Goal: Transaction & Acquisition: Purchase product/service

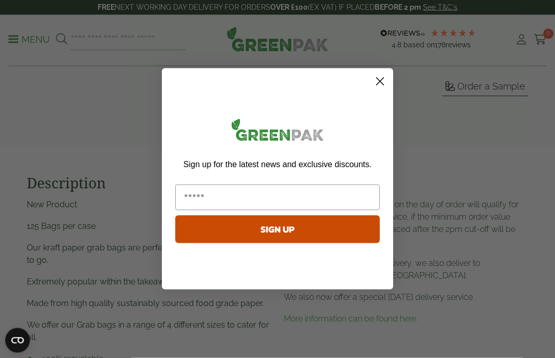
scroll to position [317, 0]
click at [379, 85] on icon "Close dialog" at bounding box center [380, 81] width 7 height 7
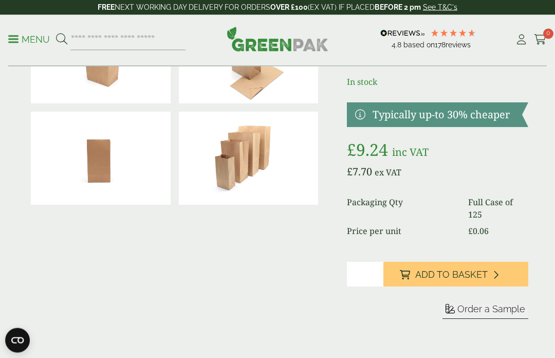
scroll to position [0, 0]
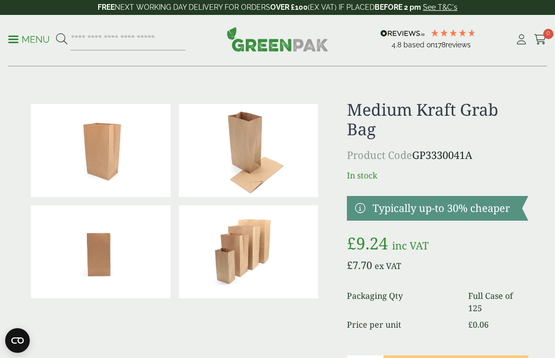
click at [228, 265] on img at bounding box center [249, 251] width 140 height 93
click at [80, 253] on img at bounding box center [101, 251] width 140 height 93
click at [19, 39] on p "Menu" at bounding box center [29, 39] width 42 height 12
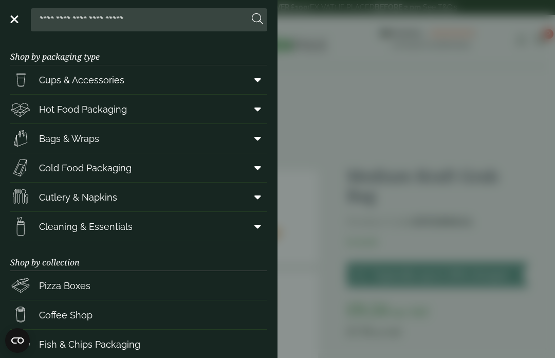
click at [53, 132] on span "Bags & Wraps" at bounding box center [69, 139] width 60 height 14
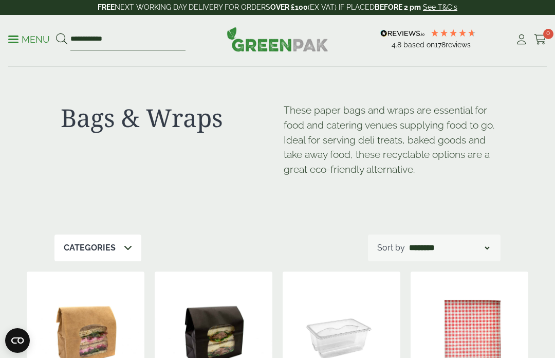
click at [93, 43] on input "**********" at bounding box center [127, 40] width 115 height 22
type input "*"
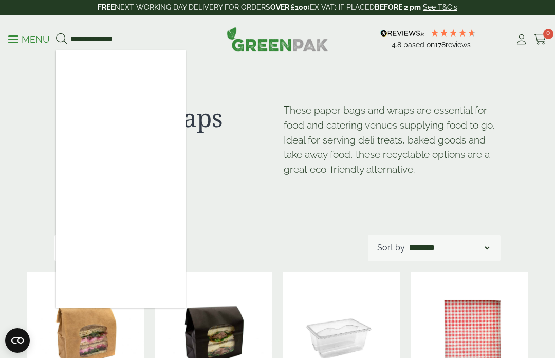
type input "**********"
click at [61, 39] on button at bounding box center [61, 39] width 11 height 13
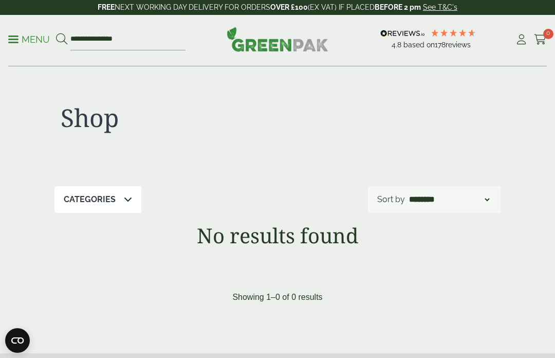
click at [17, 42] on link "Menu" at bounding box center [29, 38] width 42 height 10
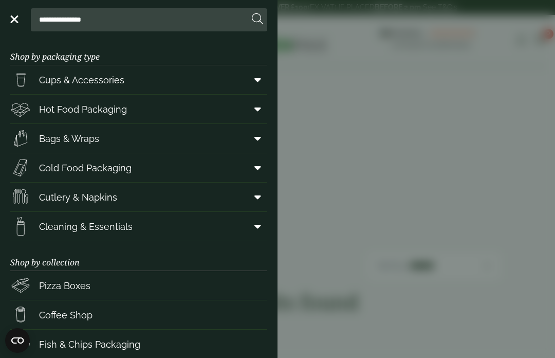
click at [51, 132] on span "Bags & Wraps" at bounding box center [69, 139] width 60 height 14
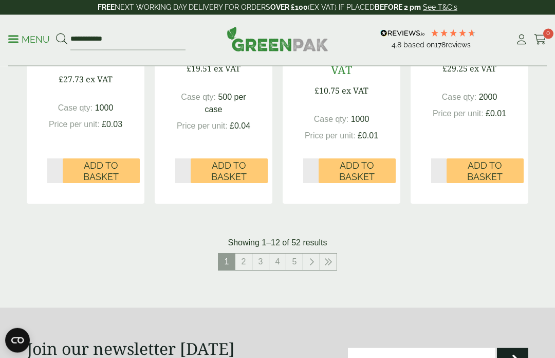
scroll to position [1212, 0]
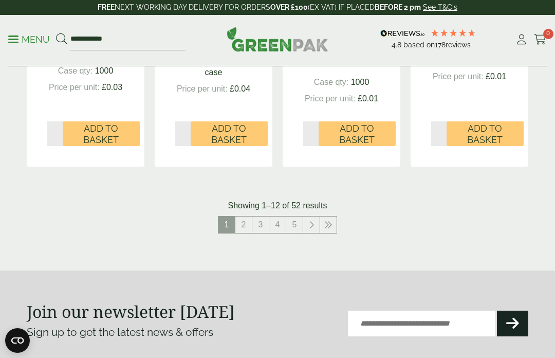
click at [244, 219] on link "2" at bounding box center [244, 225] width 16 height 16
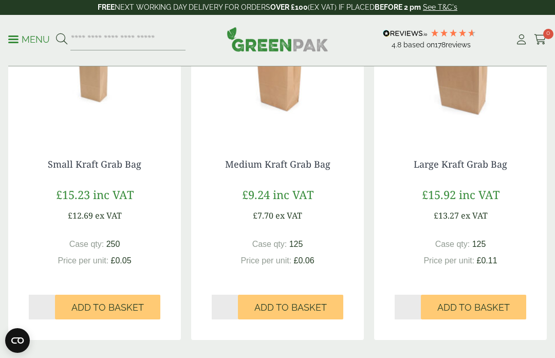
scroll to position [903, 0]
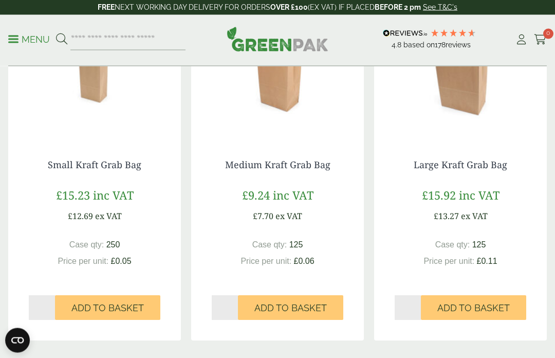
click at [298, 138] on img at bounding box center [277, 75] width 173 height 129
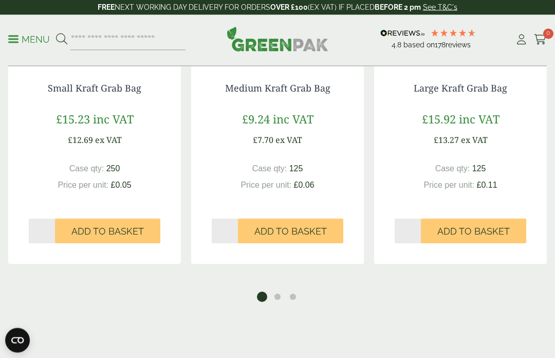
scroll to position [999, 0]
